Goal: Task Accomplishment & Management: Manage account settings

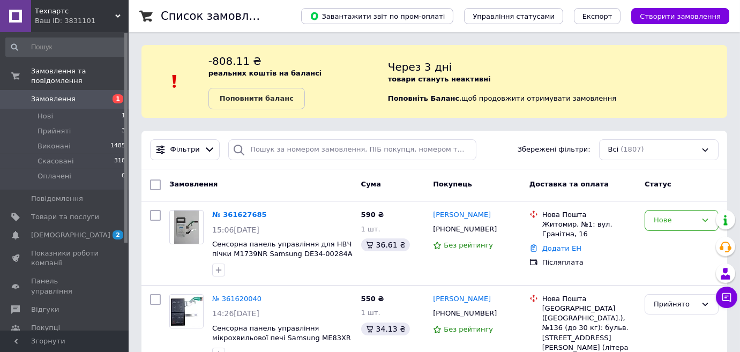
click at [227, 218] on link "№ 361627685" at bounding box center [239, 215] width 55 height 8
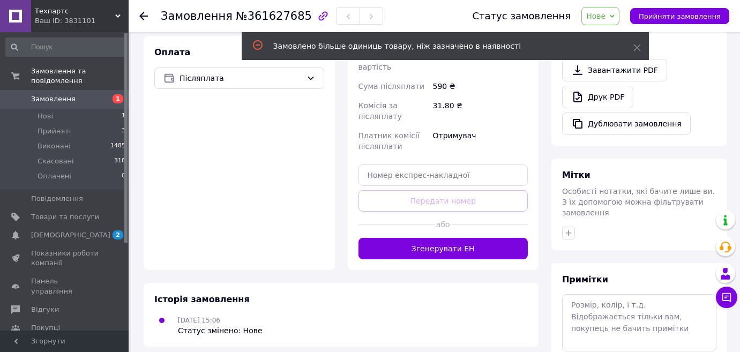
scroll to position [390, 0]
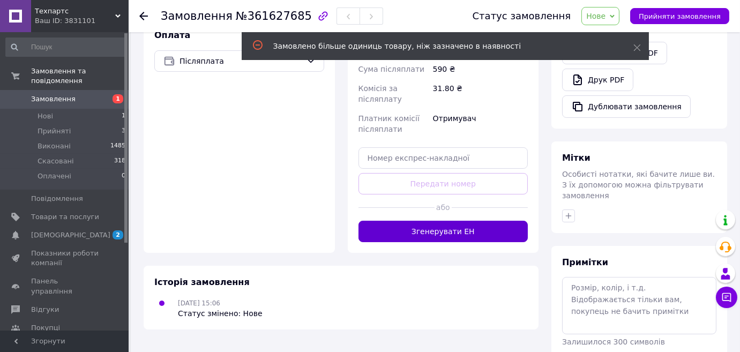
click at [431, 221] on button "Згенерувати ЕН" at bounding box center [444, 231] width 170 height 21
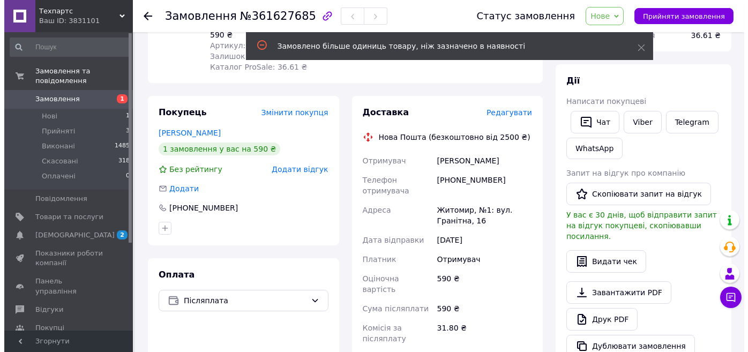
scroll to position [97, 0]
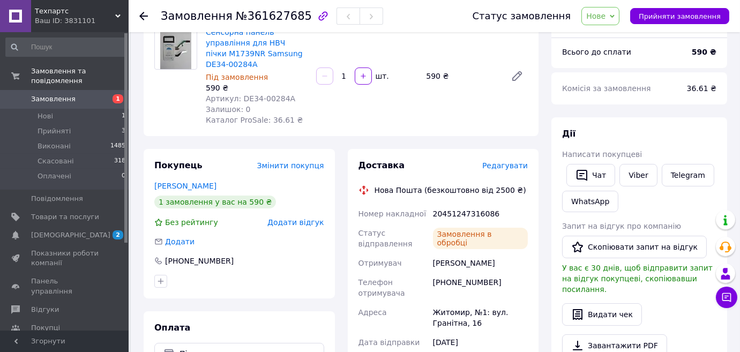
click at [503, 161] on span "Редагувати" at bounding box center [505, 165] width 46 height 9
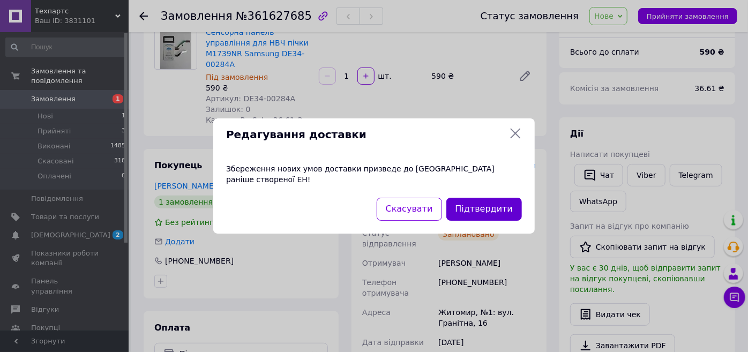
click at [492, 205] on button "Підтвердити" at bounding box center [484, 209] width 76 height 23
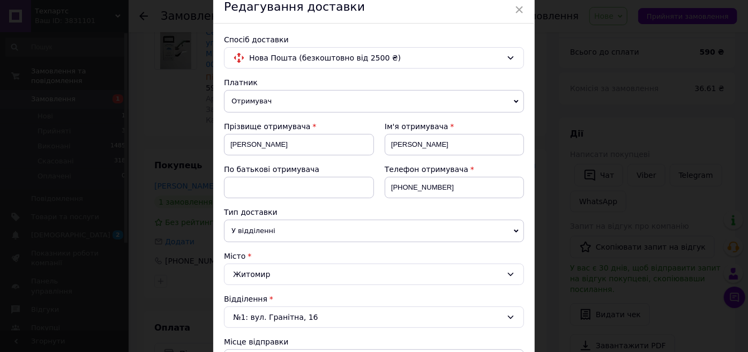
scroll to position [195, 0]
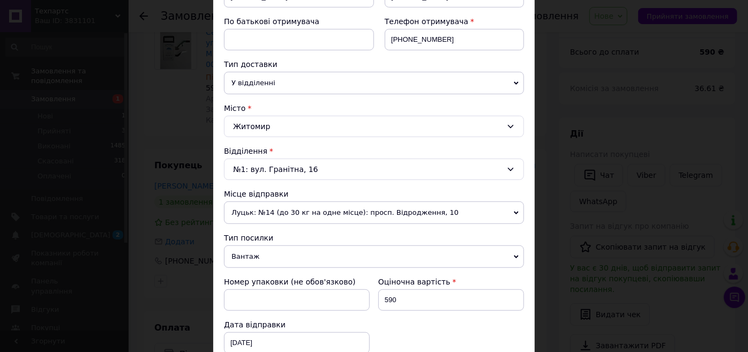
click at [263, 264] on span "Вантаж" at bounding box center [374, 256] width 300 height 23
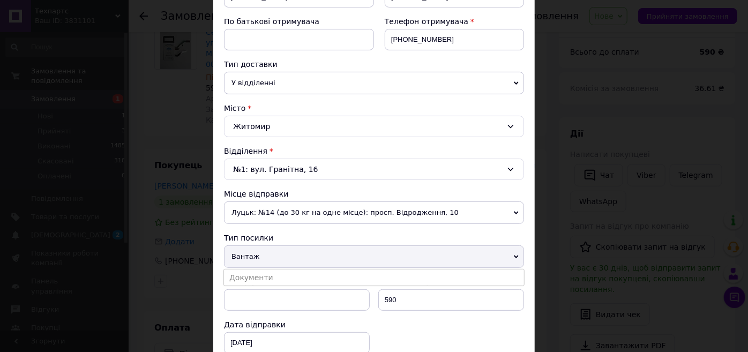
click at [260, 275] on li "Документи" at bounding box center [374, 278] width 300 height 16
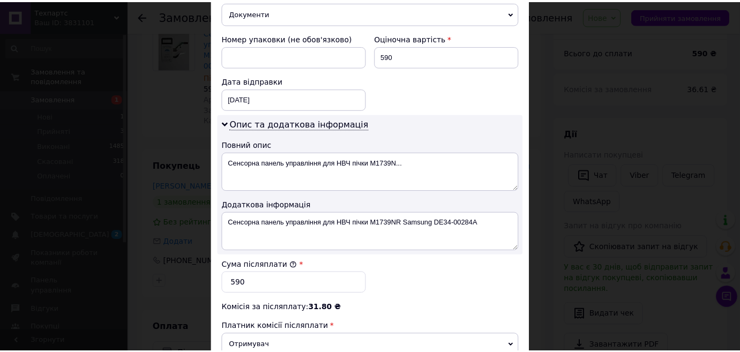
scroll to position [591, 0]
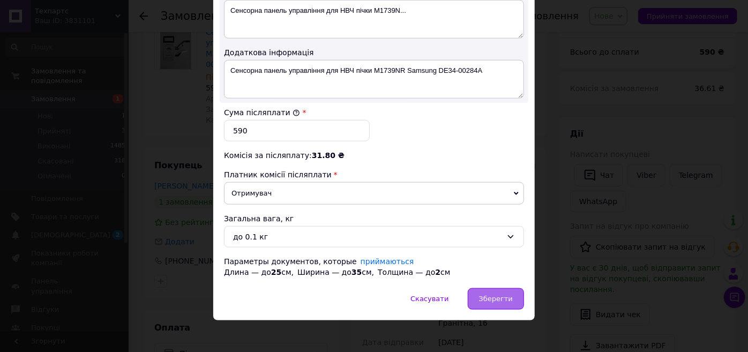
click at [486, 288] on div "Зберегти" at bounding box center [496, 298] width 56 height 21
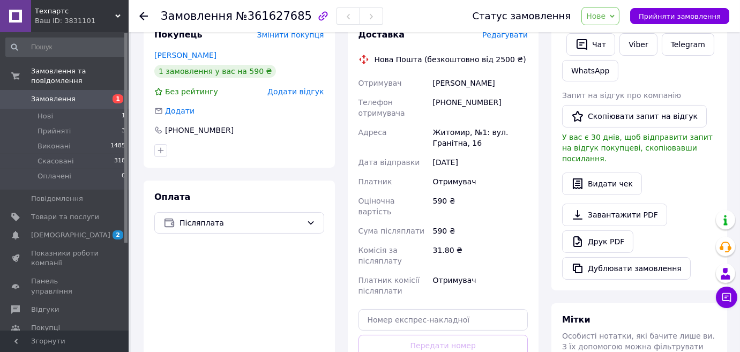
scroll to position [292, 0]
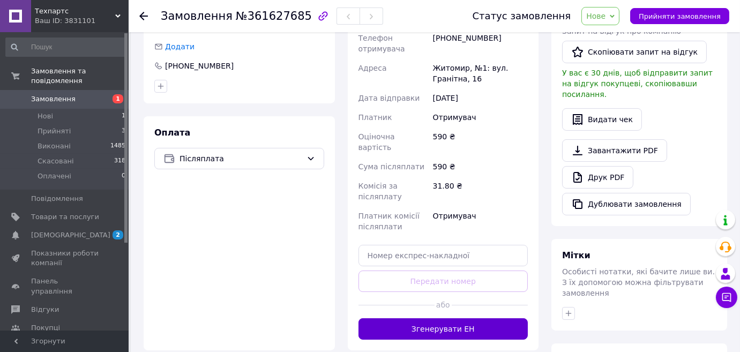
click at [442, 318] on button "Згенерувати ЕН" at bounding box center [444, 328] width 170 height 21
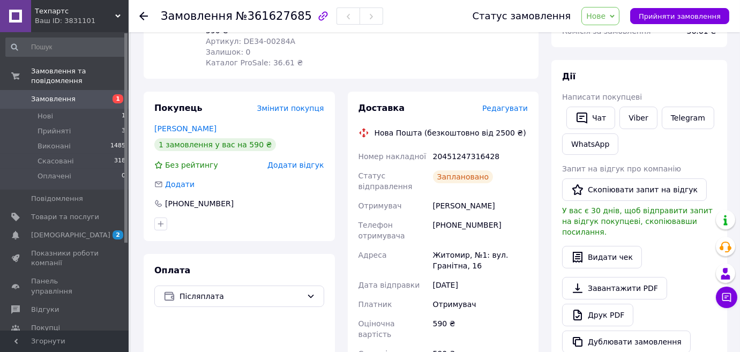
scroll to position [146, 0]
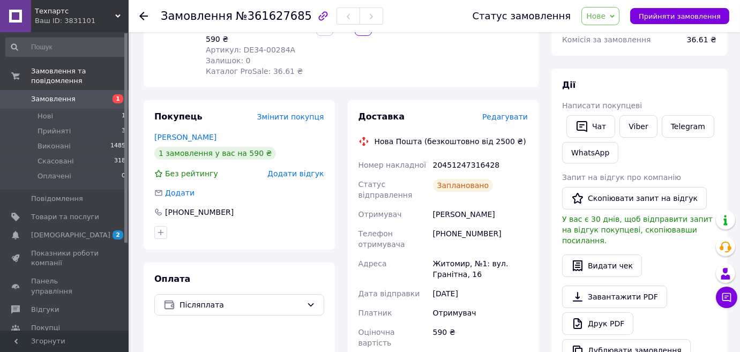
click at [618, 21] on span "Нове" at bounding box center [600, 16] width 38 height 18
click at [613, 53] on li "Виконано" at bounding box center [606, 54] width 49 height 16
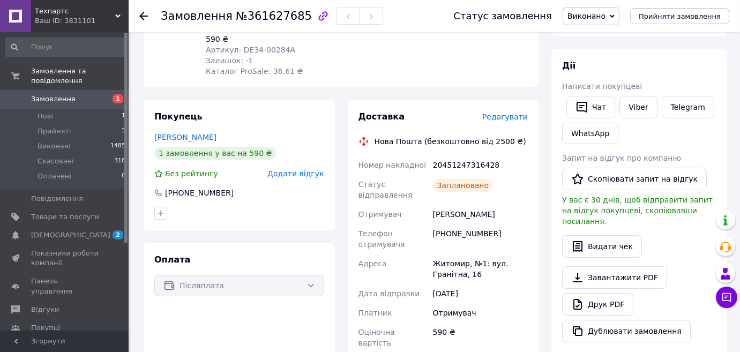
scroll to position [0, 0]
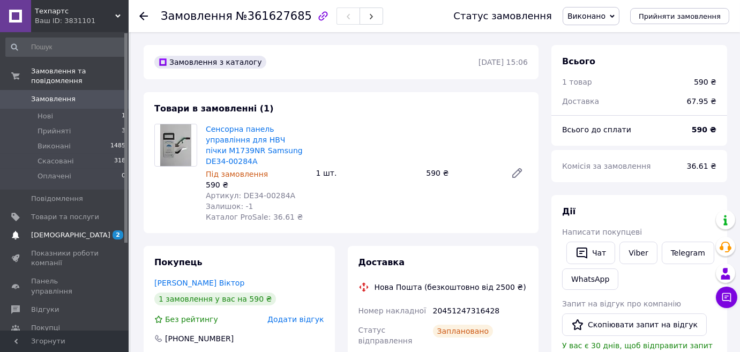
click at [51, 230] on span "[DEMOGRAPHIC_DATA]" at bounding box center [70, 235] width 79 height 10
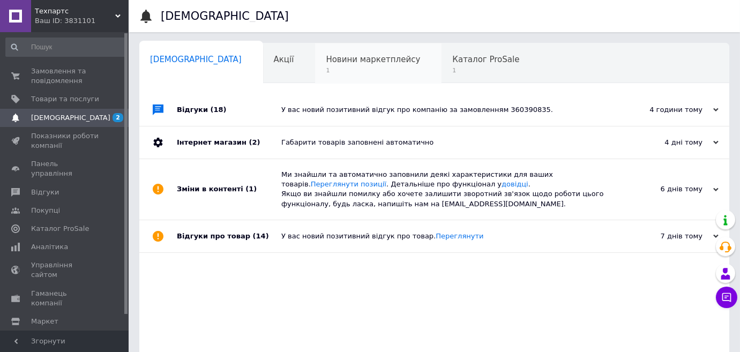
click at [326, 63] on span "Новини маркетплейсу" at bounding box center [373, 60] width 94 height 10
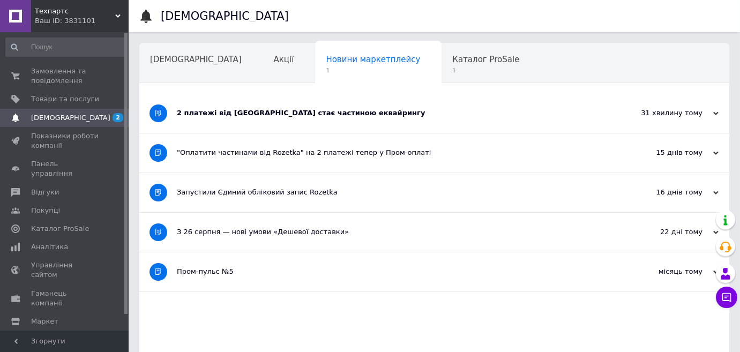
click at [264, 113] on div "2 платежі від [GEOGRAPHIC_DATA] стає частиною еквайрингу" at bounding box center [394, 113] width 435 height 10
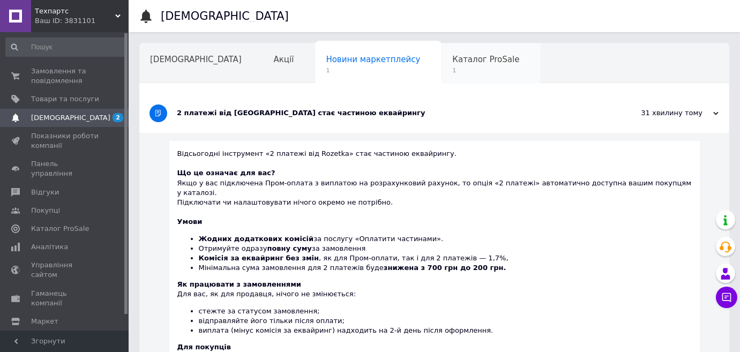
click at [452, 63] on span "Каталог ProSale" at bounding box center [485, 60] width 67 height 10
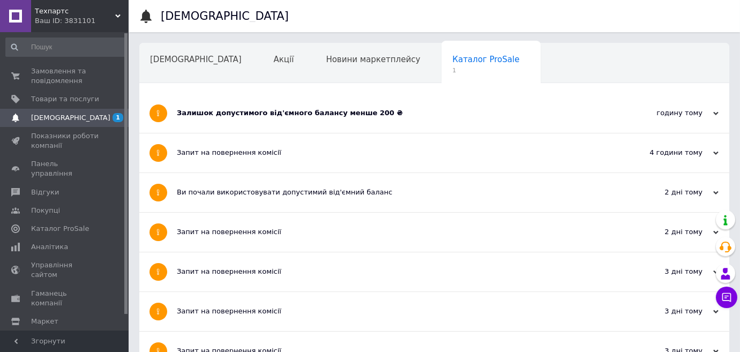
click at [290, 107] on div "Залишок допустимого від'ємного балансу менше 200 ₴" at bounding box center [394, 113] width 435 height 39
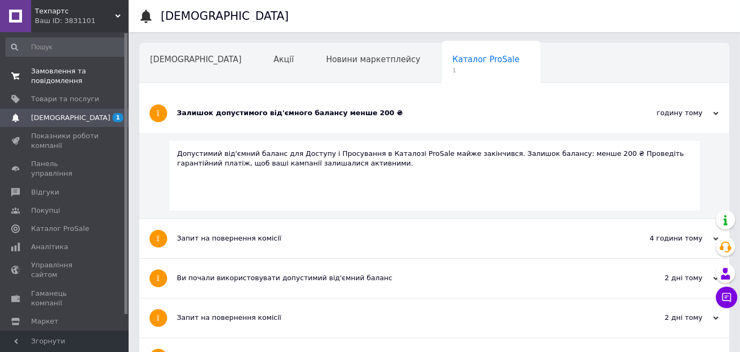
click at [42, 71] on span "Замовлення та повідомлення" at bounding box center [65, 75] width 68 height 19
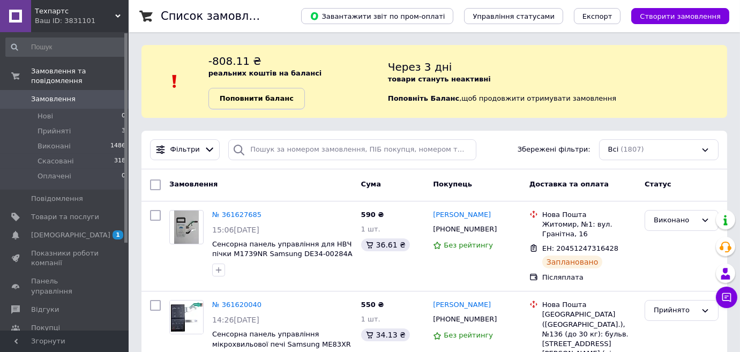
click at [277, 98] on b "Поповнити баланс" at bounding box center [257, 98] width 74 height 8
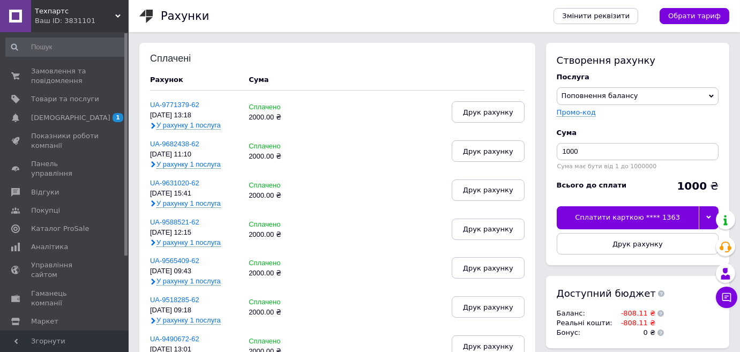
click at [641, 215] on div "Сплатити карткою **** 1363" at bounding box center [628, 217] width 142 height 23
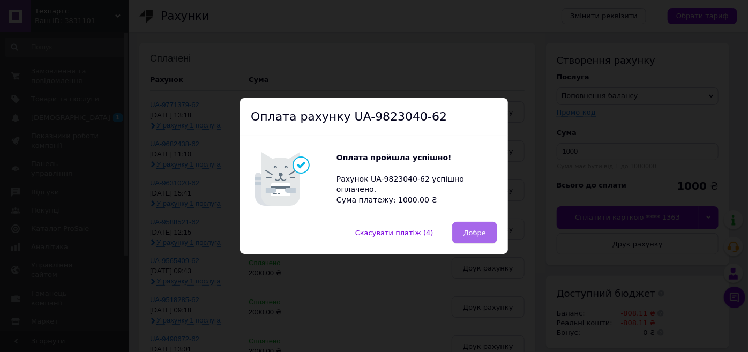
click at [467, 235] on span "Добре" at bounding box center [475, 233] width 23 height 8
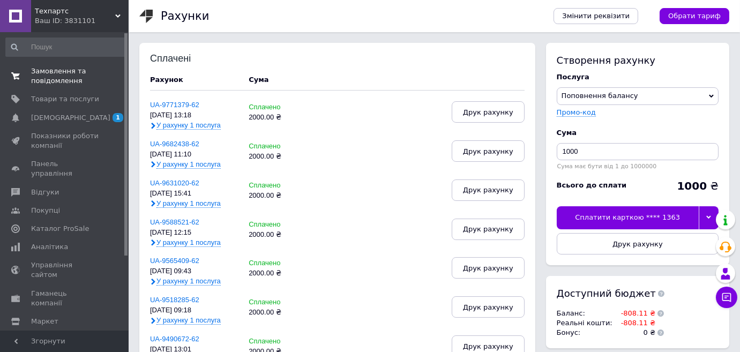
click at [33, 78] on span "Замовлення та повідомлення" at bounding box center [65, 75] width 68 height 19
